Goal: Task Accomplishment & Management: Complete application form

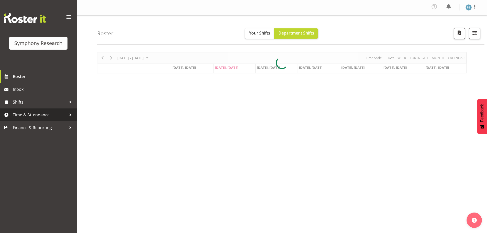
click at [28, 118] on span "Time & Attendance" at bounding box center [40, 115] width 54 height 8
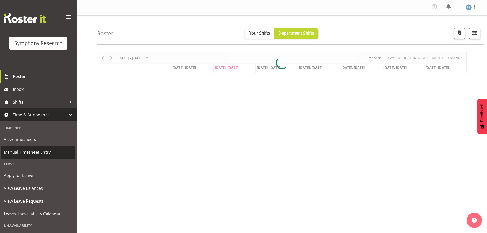
click at [35, 148] on link "Manual Timesheet Entry" at bounding box center [38, 152] width 74 height 13
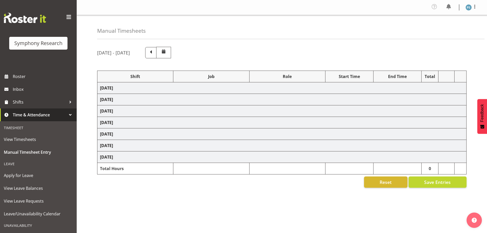
select select "4583"
select select "10527"
select select "4583"
select select "10499"
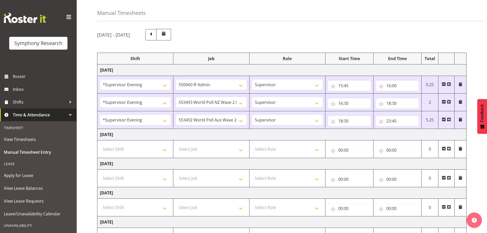
scroll to position [51, 0]
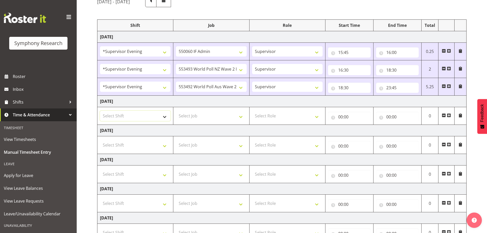
click at [165, 119] on select "Select Shift !!Weekend Residential (Roster IT Shift Label) *Business 9/10am ~ 4…" at bounding box center [135, 116] width 71 height 10
select select "4583"
click at [100, 111] on select "Select Shift !!Weekend Residential (Roster IT Shift Label) *Business 9/10am ~ 4…" at bounding box center [135, 116] width 71 height 10
click at [239, 115] on select "Select Job 550060 IF Admin 553492 World Poll Aus Wave 2 Main 2025 553493 World …" at bounding box center [211, 116] width 71 height 10
select select "10527"
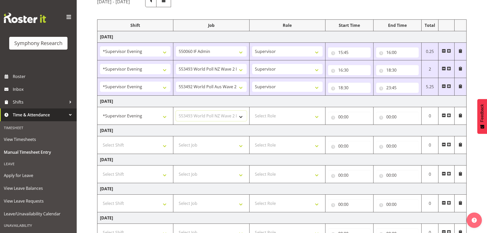
click at [176, 111] on select "Select Job 550060 IF Admin 553492 World Poll Aus Wave 2 Main 2025 553493 World …" at bounding box center [211, 116] width 71 height 10
click at [318, 118] on select "Select Role Supervisor Briefing Interviewing" at bounding box center [287, 116] width 71 height 10
select select "45"
click at [252, 111] on select "Select Role Supervisor Briefing Interviewing" at bounding box center [287, 116] width 71 height 10
click at [340, 118] on input "00:00" at bounding box center [349, 117] width 43 height 10
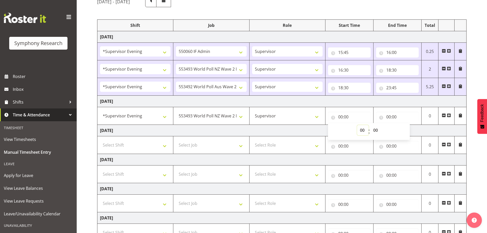
click at [361, 131] on select "00 01 02 03 04 05 06 07 08 09 10 11 12 13 14 15 16 17 18 19 20 21 22 23" at bounding box center [363, 130] width 12 height 10
select select "16"
click at [357, 125] on select "00 01 02 03 04 05 06 07 08 09 10 11 12 13 14 15 16 17 18 19 20 21 22 23" at bounding box center [363, 130] width 12 height 10
type input "16:00"
click at [378, 132] on select "00 01 02 03 04 05 06 07 08 09 10 11 12 13 14 15 16 17 18 19 20 21 22 23 24 25 2…" at bounding box center [377, 130] width 12 height 10
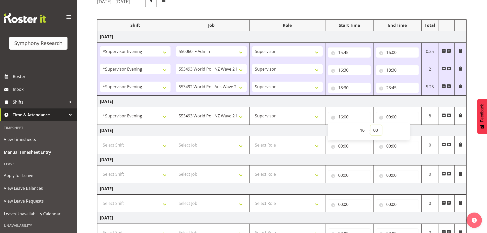
select select "30"
click at [371, 125] on select "00 01 02 03 04 05 06 07 08 09 10 11 12 13 14 15 16 17 18 19 20 21 22 23 24 25 2…" at bounding box center [377, 130] width 12 height 10
type input "16:30"
click at [387, 117] on input "00:00" at bounding box center [397, 117] width 43 height 10
click at [408, 129] on select "00 01 02 03 04 05 06 07 08 09 10 11 12 13 14 15 16 17 18 19 20 21 22 23" at bounding box center [411, 130] width 12 height 10
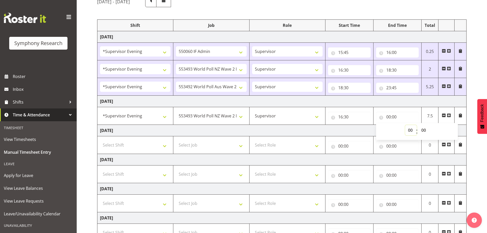
select select "18"
click at [405, 125] on select "00 01 02 03 04 05 06 07 08 09 10 11 12 13 14 15 16 17 18 19 20 21 22 23" at bounding box center [411, 130] width 12 height 10
type input "18:00"
click at [426, 129] on select "00 01 02 03 04 05 06 07 08 09 10 11 12 13 14 15 16 17 18 19 20 21 22 23 24 25 2…" at bounding box center [425, 130] width 12 height 10
select select "30"
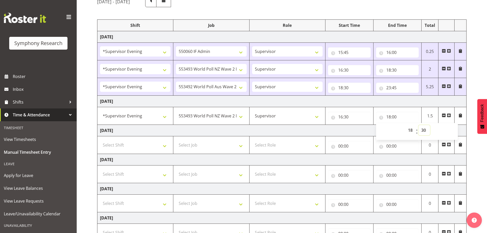
click at [419, 125] on select "00 01 02 03 04 05 06 07 08 09 10 11 12 13 14 15 16 17 18 19 20 21 22 23 24 25 2…" at bounding box center [425, 130] width 12 height 10
type input "18:30"
click at [449, 115] on span at bounding box center [449, 115] width 4 height 4
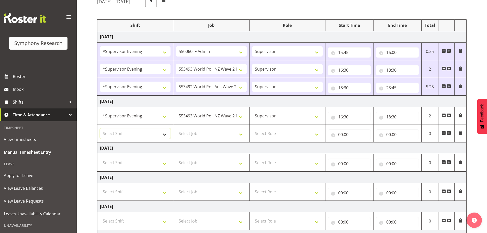
click at [165, 136] on select "Select Shift !!Weekend Residential (Roster IT Shift Label) *Business 9/10am ~ 4…" at bounding box center [135, 133] width 71 height 10
select select "4583"
click at [100, 128] on select "Select Shift !!Weekend Residential (Roster IT Shift Label) *Business 9/10am ~ 4…" at bounding box center [135, 133] width 71 height 10
click at [242, 136] on select "Select Job 550060 IF Admin 553492 World Poll Aus Wave 2 Main 2025 553493 World …" at bounding box center [211, 133] width 71 height 10
select select "10499"
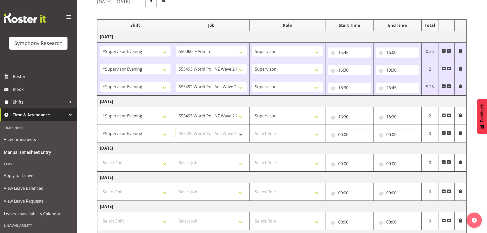
click at [176, 128] on select "Select Job 550060 IF Admin 553492 World Poll Aus Wave 2 Main 2025 553493 World …" at bounding box center [211, 133] width 71 height 10
click at [318, 133] on select "Select Role Supervisor Briefing Interviewing" at bounding box center [287, 133] width 71 height 10
select select "45"
click at [252, 128] on select "Select Role Supervisor Briefing Interviewing" at bounding box center [287, 133] width 71 height 10
click at [340, 135] on input "00:00" at bounding box center [349, 134] width 43 height 10
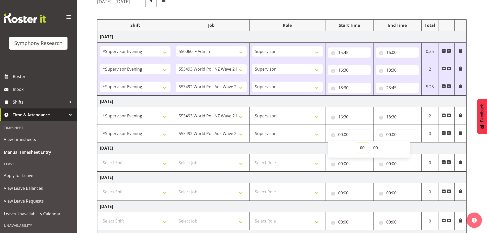
click at [361, 146] on select "00 01 02 03 04 05 06 07 08 09 10 11 12 13 14 15 16 17 18 19 20 21 22 23" at bounding box center [363, 148] width 12 height 10
select select "18"
click at [357, 143] on select "00 01 02 03 04 05 06 07 08 09 10 11 12 13 14 15 16 17 18 19 20 21 22 23" at bounding box center [363, 148] width 12 height 10
type input "18:00"
click at [377, 147] on select "00 01 02 03 04 05 06 07 08 09 10 11 12 13 14 15 16 17 18 19 20 21 22 23 24 25 2…" at bounding box center [377, 148] width 12 height 10
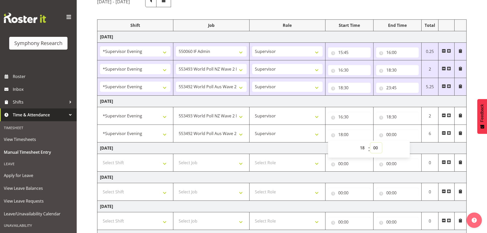
select select "30"
click at [371, 143] on select "00 01 02 03 04 05 06 07 08 09 10 11 12 13 14 15 16 17 18 19 20 21 22 23 24 25 2…" at bounding box center [377, 148] width 12 height 10
type input "18:30"
click at [389, 134] on input "00:00" at bounding box center [397, 134] width 43 height 10
click at [409, 148] on select "00 01 02 03 04 05 06 07 08 09 10 11 12 13 14 15 16 17 18 19 20 21 22 23" at bounding box center [411, 148] width 12 height 10
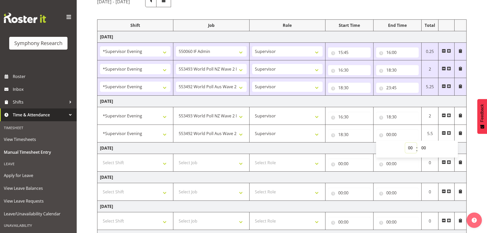
select select "23"
click at [405, 143] on select "00 01 02 03 04 05 06 07 08 09 10 11 12 13 14 15 16 17 18 19 20 21 22 23" at bounding box center [411, 148] width 12 height 10
type input "23:00"
click at [423, 147] on select "00 01 02 03 04 05 06 07 08 09 10 11 12 13 14 15 16 17 18 19 20 21 22 23 24 25 2…" at bounding box center [425, 148] width 12 height 10
select select "30"
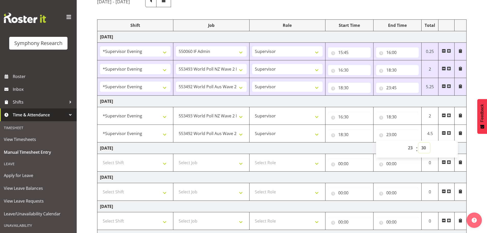
click at [419, 143] on select "00 01 02 03 04 05 06 07 08 09 10 11 12 13 14 15 16 17 18 19 20 21 22 23 24 25 2…" at bounding box center [425, 148] width 12 height 10
type input "23:30"
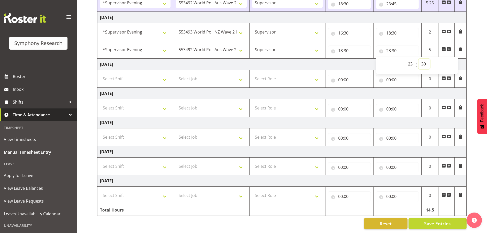
scroll to position [139, 0]
click at [429, 218] on button "Save Entries" at bounding box center [438, 223] width 58 height 11
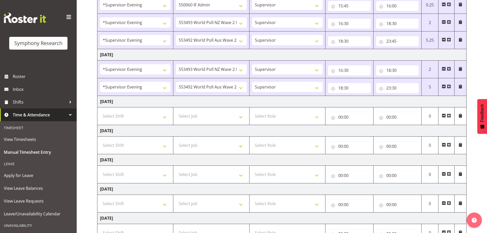
scroll to position [37, 0]
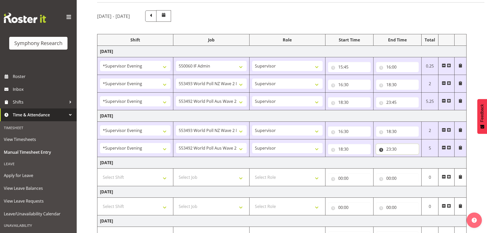
click at [395, 148] on input "23:30" at bounding box center [397, 149] width 43 height 10
click at [422, 161] on select "00 01 02 03 04 05 06 07 08 09 10 11 12 13 14 15 16 17 18 19 20 21 22 23 24 25 2…" at bounding box center [425, 162] width 12 height 10
select select "40"
click at [419, 157] on select "00 01 02 03 04 05 06 07 08 09 10 11 12 13 14 15 16 17 18 19 20 21 22 23 24 25 2…" at bounding box center [425, 162] width 12 height 10
type input "23:40"
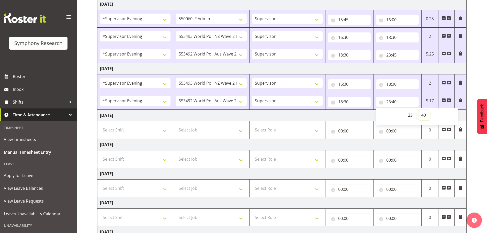
scroll to position [139, 0]
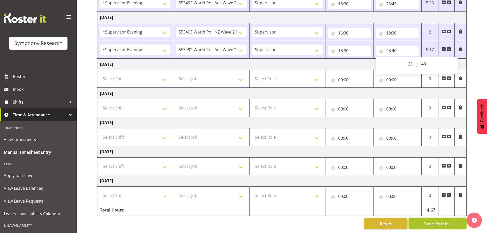
click at [437, 220] on span "Save Entries" at bounding box center [437, 223] width 27 height 7
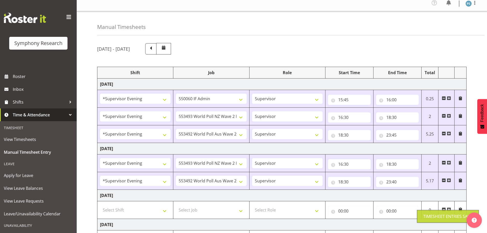
scroll to position [0, 0]
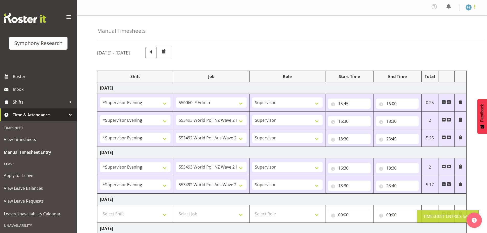
click at [474, 6] on span at bounding box center [475, 7] width 6 height 6
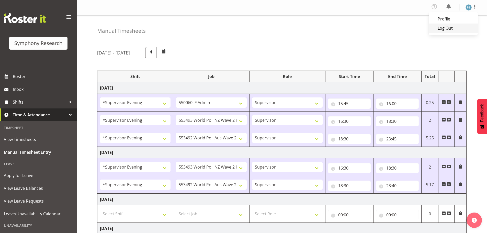
click at [459, 26] on link "Log Out" at bounding box center [453, 28] width 49 height 9
